Goal: Task Accomplishment & Management: Manage account settings

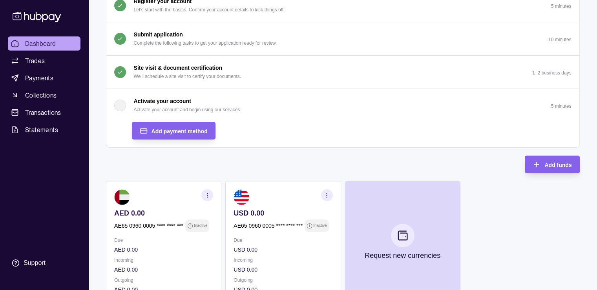
scroll to position [90, 0]
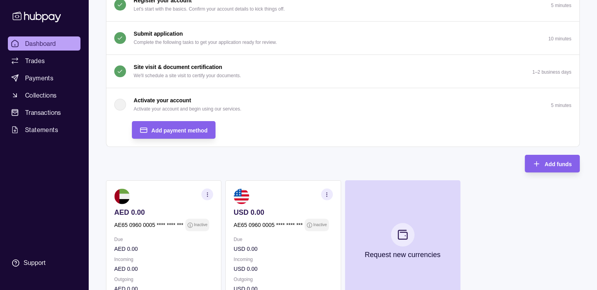
click at [141, 106] on p "Activate your account and begin using our services." at bounding box center [187, 109] width 107 height 9
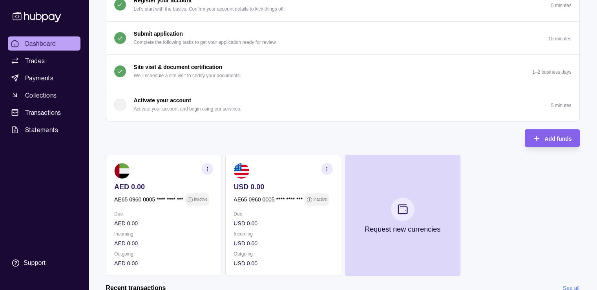
click at [141, 106] on p "Activate your account and begin using our services." at bounding box center [187, 109] width 107 height 9
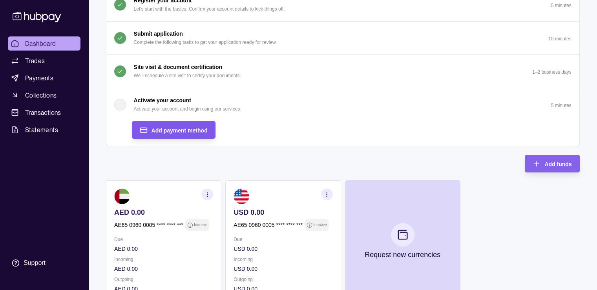
click at [180, 127] on span "Add payment method" at bounding box center [179, 130] width 56 height 6
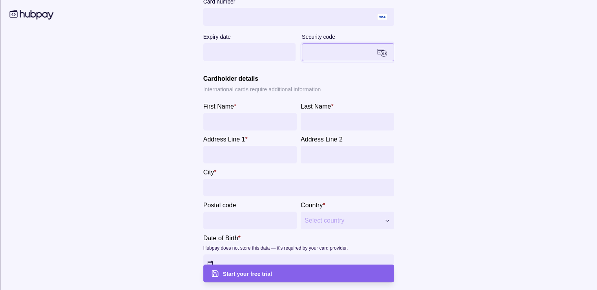
scroll to position [189, 0]
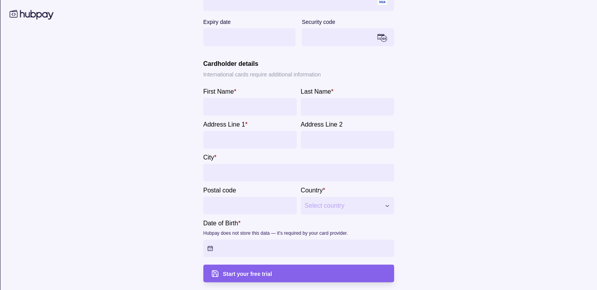
click at [239, 105] on input "First Name *" at bounding box center [250, 107] width 86 height 18
type input "*******"
type input "*********"
type input "**********"
type input "********"
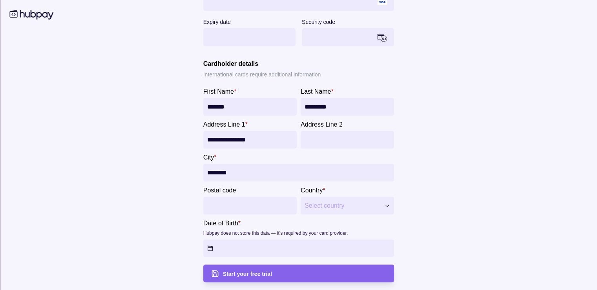
type input "*****"
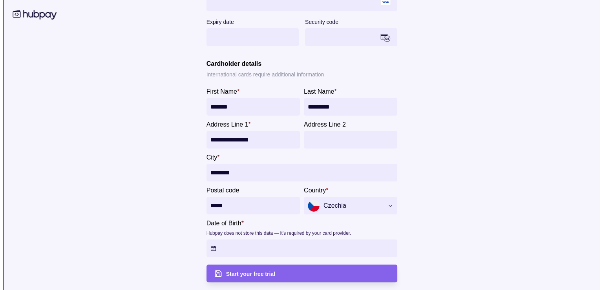
scroll to position [168, 0]
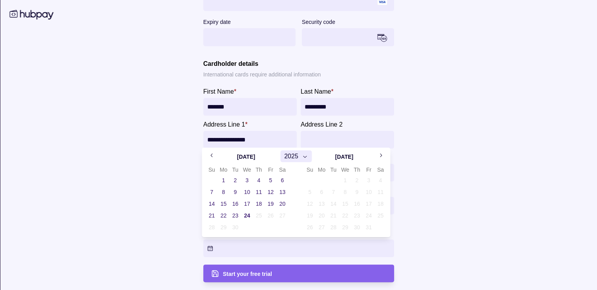
click at [307, 245] on html "Dashboard Trades Payments Collections Transactions Statements Support K Hello, …" at bounding box center [298, 79] width 597 height 494
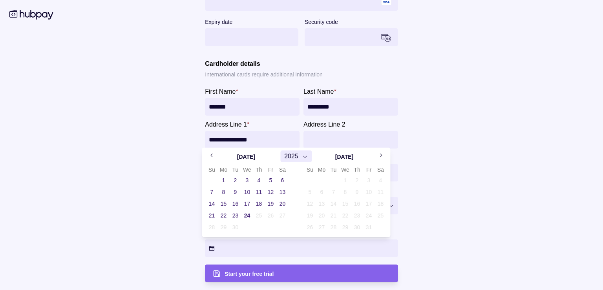
click at [288, 152] on span "2025" at bounding box center [291, 156] width 14 height 9
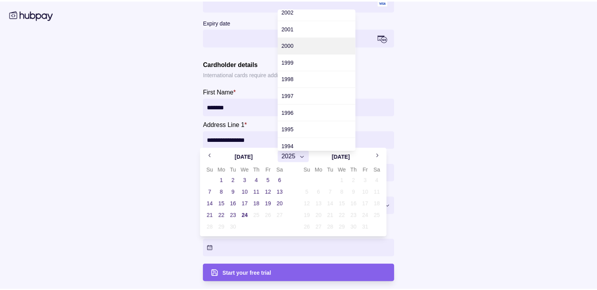
scroll to position [393, 0]
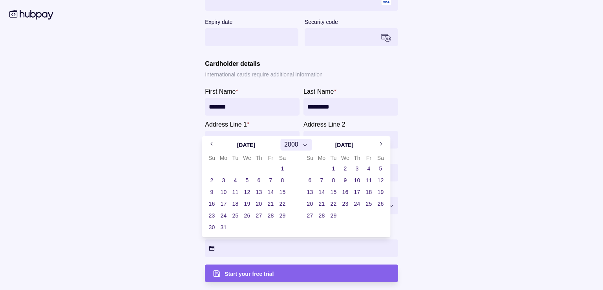
click at [377, 147] on button "Go to next month" at bounding box center [380, 144] width 12 height 12
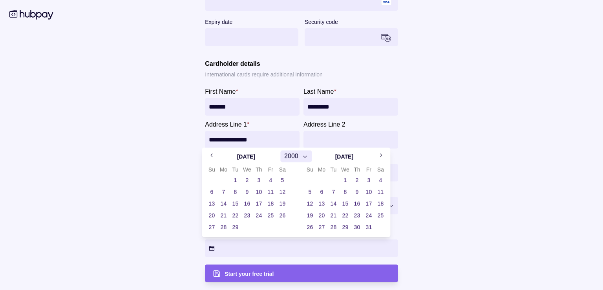
click at [382, 159] on button "Go to next month" at bounding box center [380, 156] width 12 height 12
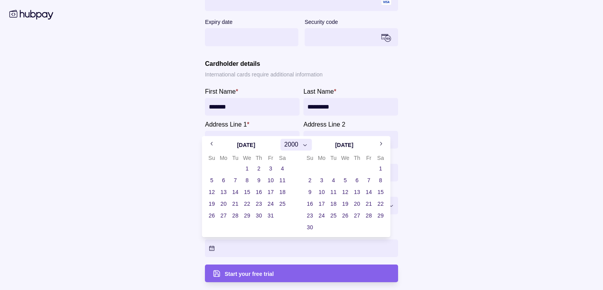
click at [366, 191] on button "14" at bounding box center [368, 192] width 11 height 11
click at [369, 191] on button "14" at bounding box center [368, 192] width 11 height 11
click at [375, 195] on button "15" at bounding box center [380, 192] width 11 height 11
click at [359, 191] on button "13" at bounding box center [356, 192] width 11 height 11
click at [361, 191] on button "13" at bounding box center [356, 192] width 11 height 11
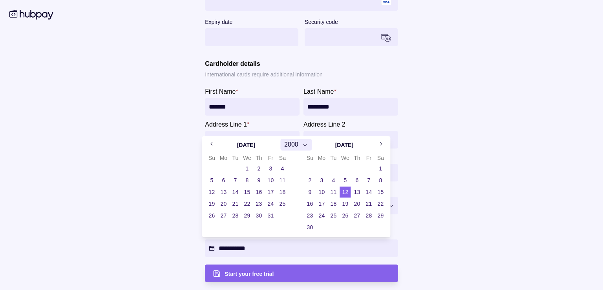
click at [370, 192] on button "14" at bounding box center [368, 192] width 11 height 11
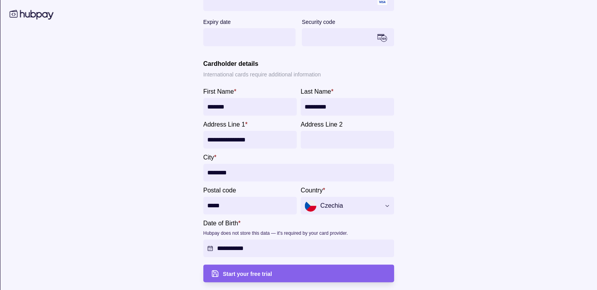
click at [482, 239] on html "Dashboard Trades Payments Collections Transactions Statements Support K Hello, …" at bounding box center [298, 79] width 597 height 494
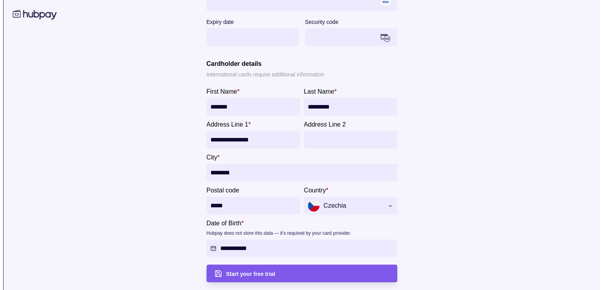
scroll to position [203, 0]
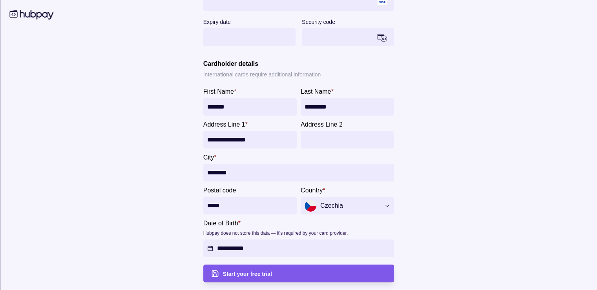
click at [321, 277] on div "Start your free trial" at bounding box center [304, 273] width 164 height 9
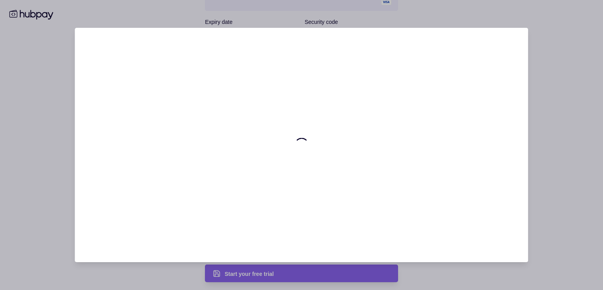
scroll to position [0, 0]
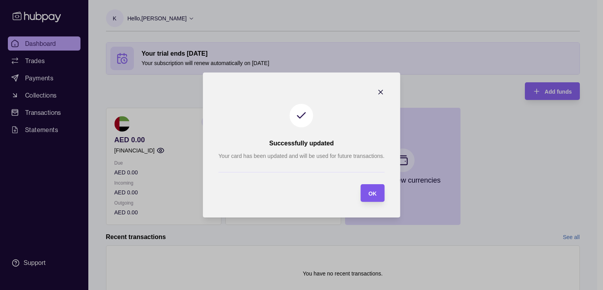
click at [379, 195] on section "OK" at bounding box center [372, 193] width 24 height 18
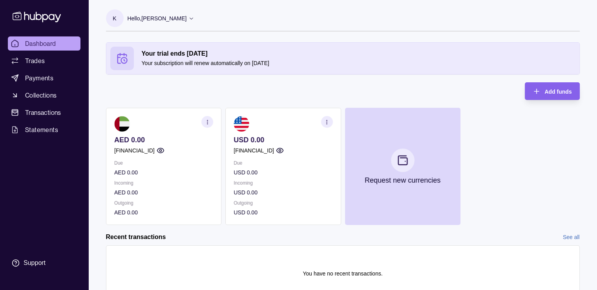
click at [325, 122] on icon "button" at bounding box center [327, 122] width 6 height 6
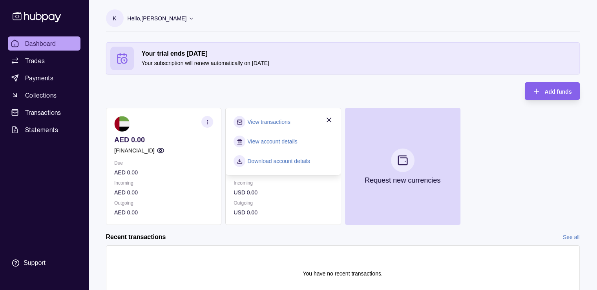
click at [299, 98] on div "Your trial ends [DATE] Your subscription will renew automatically on [DATE] Add…" at bounding box center [343, 133] width 474 height 183
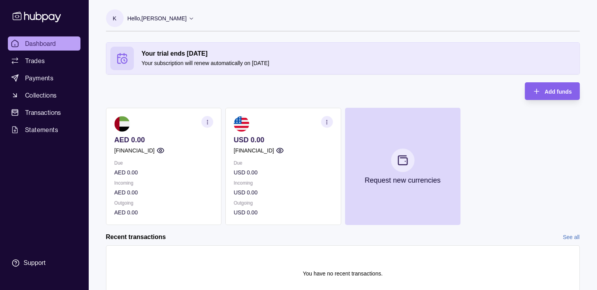
click at [325, 125] on section "button" at bounding box center [327, 122] width 12 height 12
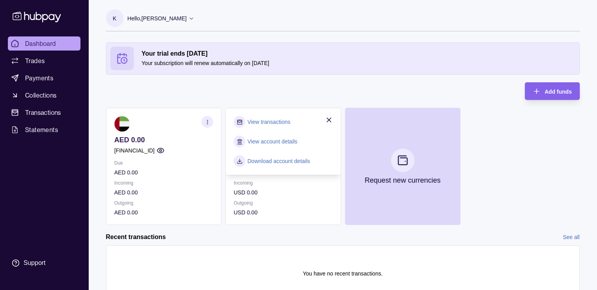
click at [266, 143] on link "View account details" at bounding box center [272, 141] width 50 height 9
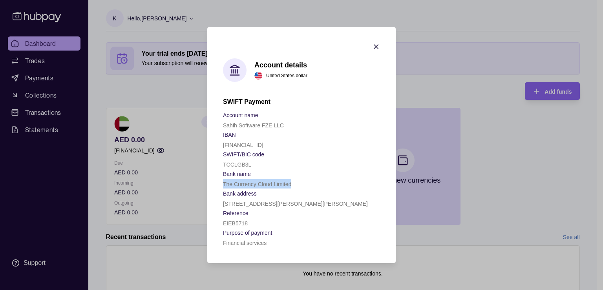
drag, startPoint x: 299, startPoint y: 185, endPoint x: 222, endPoint y: 180, distance: 76.3
click at [222, 180] on section "Account details United States dollar SWIFT Payment Account name Sahih Software …" at bounding box center [301, 145] width 188 height 236
copy p "The Currency Cloud Limited"
click at [240, 106] on div "SWIFT Payment Account name Sahih Software FZE LLC IBAN GB27TCCL04140461711485 S…" at bounding box center [301, 173] width 157 height 150
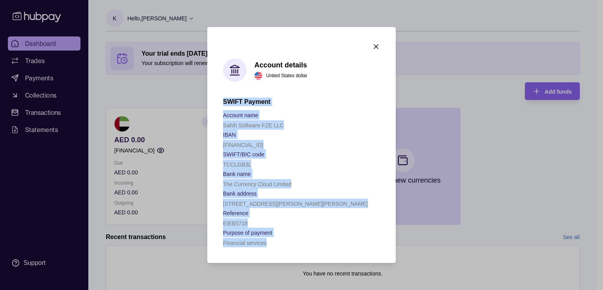
drag, startPoint x: 220, startPoint y: 98, endPoint x: 301, endPoint y: 241, distance: 163.4
click at [301, 241] on section "Account details United States dollar SWIFT Payment Account name Sahih Software …" at bounding box center [301, 145] width 188 height 236
copy div "SWIFT Payment Account name Sahih Software FZE LLC IBAN GB27TCCL04140461711485 S…"
click at [341, 171] on section "Bank name" at bounding box center [301, 173] width 157 height 9
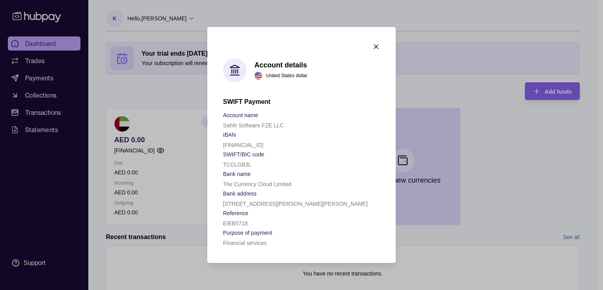
drag, startPoint x: 222, startPoint y: 112, endPoint x: 394, endPoint y: 203, distance: 194.6
click at [394, 203] on section "Account details United States dollar SWIFT Payment Account name Sahih Software …" at bounding box center [301, 145] width 188 height 236
copy div "Account name Sahih Software FZE LLC IBAN GB27TCCL04140461711485 SWIFT/BIC code …"
click at [375, 48] on icon "button" at bounding box center [376, 47] width 8 height 8
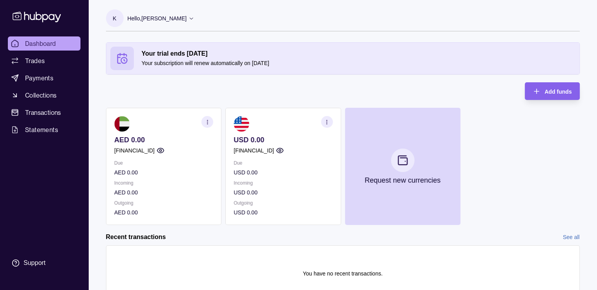
click at [323, 126] on section "button" at bounding box center [327, 122] width 12 height 12
